Goal: Transaction & Acquisition: Purchase product/service

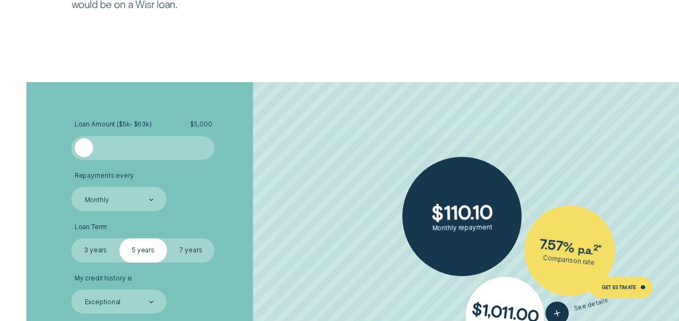
scroll to position [1621, 0]
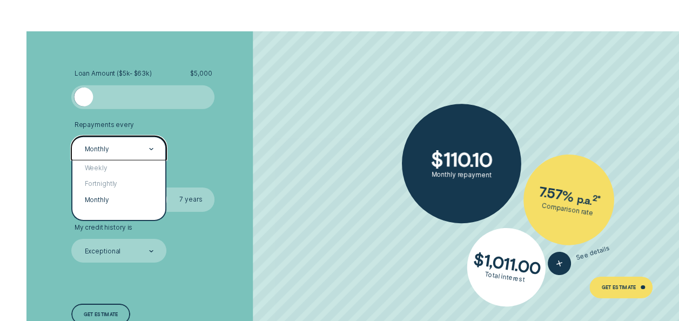
click at [147, 150] on div "Monthly" at bounding box center [119, 148] width 70 height 9
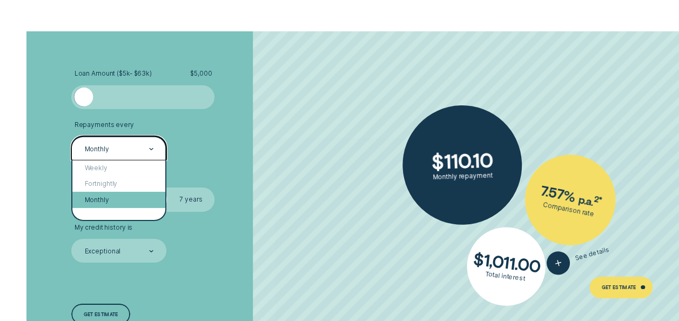
click at [115, 197] on div "Monthly" at bounding box center [118, 200] width 93 height 16
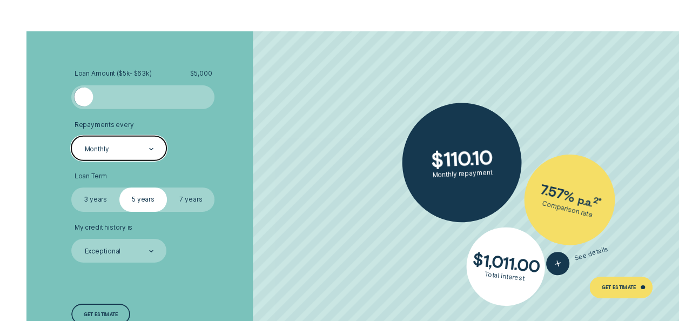
click at [190, 203] on label "7 years" at bounding box center [191, 199] width 48 height 24
click at [167, 187] on input "7 years" at bounding box center [167, 187] width 0 height 0
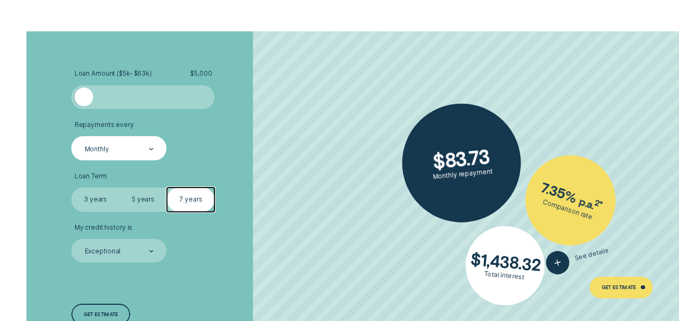
click at [154, 202] on label "5 years" at bounding box center [143, 199] width 48 height 24
click at [119, 187] on input "5 years" at bounding box center [119, 187] width 0 height 0
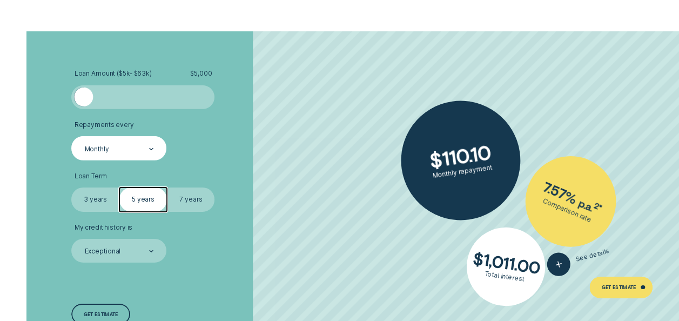
click at [196, 195] on label "7 years" at bounding box center [191, 199] width 48 height 24
click at [167, 187] on input "7 years" at bounding box center [167, 187] width 0 height 0
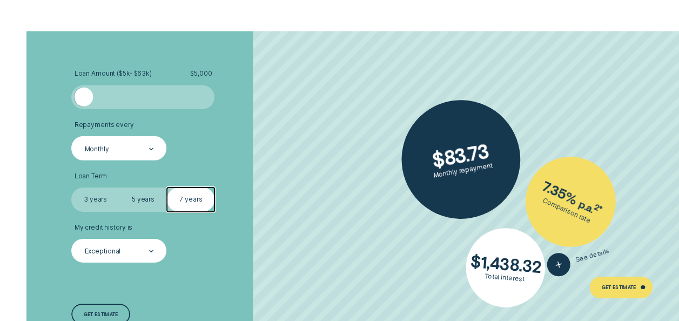
click at [153, 245] on div "Exceptional" at bounding box center [118, 251] width 95 height 24
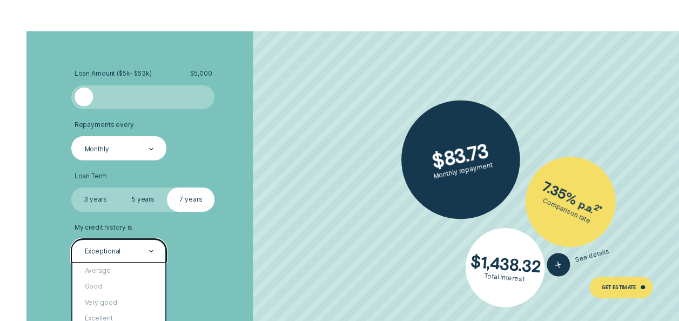
scroll to position [1675, 0]
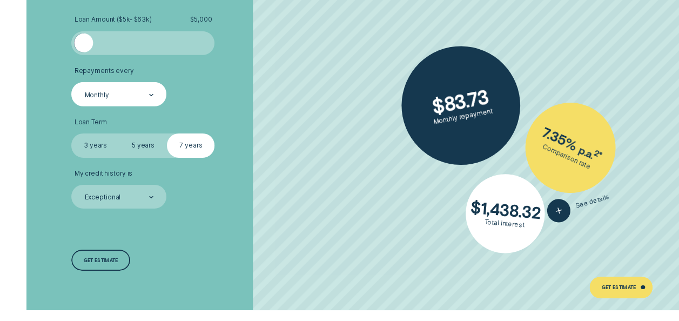
click at [147, 40] on div at bounding box center [143, 42] width 119 height 19
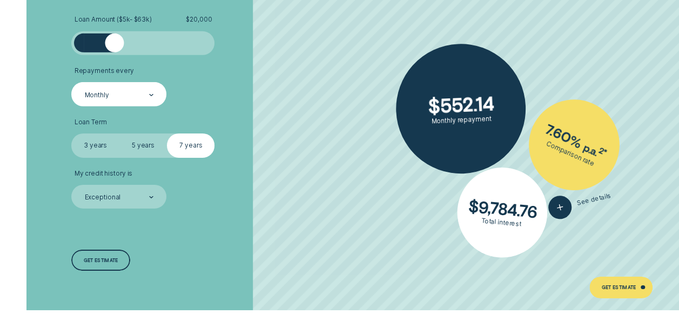
drag, startPoint x: 143, startPoint y: 48, endPoint x: 110, endPoint y: 55, distance: 33.3
click at [111, 55] on ul "Loan Amount ( $5k - $63k ) $ 20,000 Repayments every Monthly Loan Term Select L…" at bounding box center [180, 112] width 219 height 193
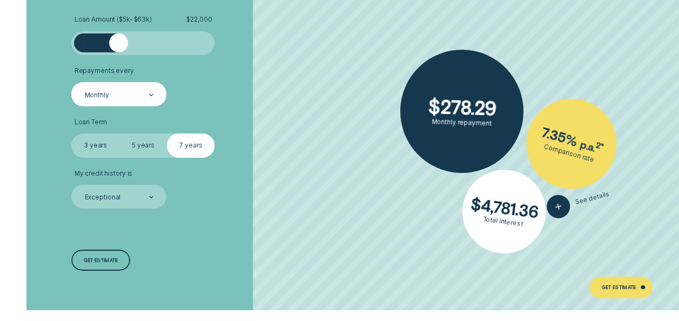
click at [118, 46] on div at bounding box center [118, 42] width 19 height 19
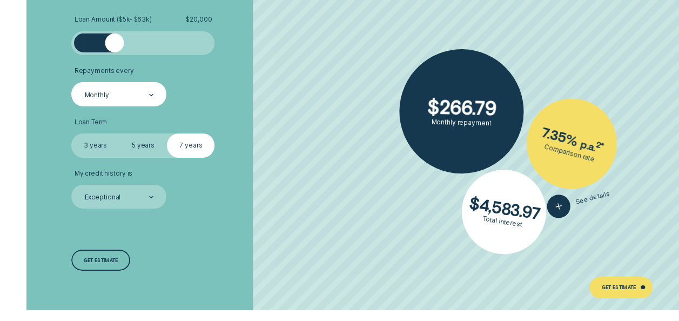
click at [115, 48] on div at bounding box center [114, 42] width 19 height 19
